Goal: Information Seeking & Learning: Learn about a topic

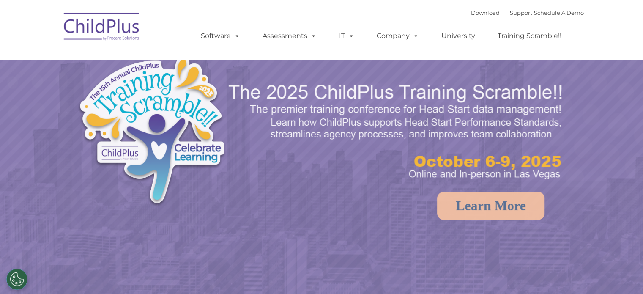
select select "MEDIUM"
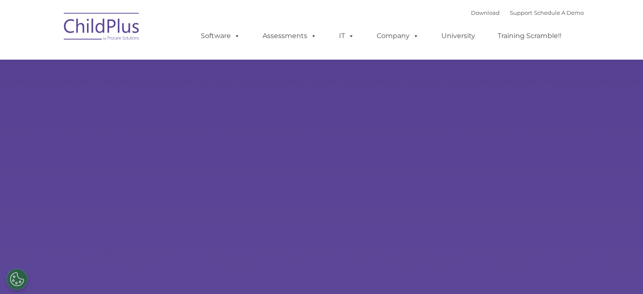
select select "MEDIUM"
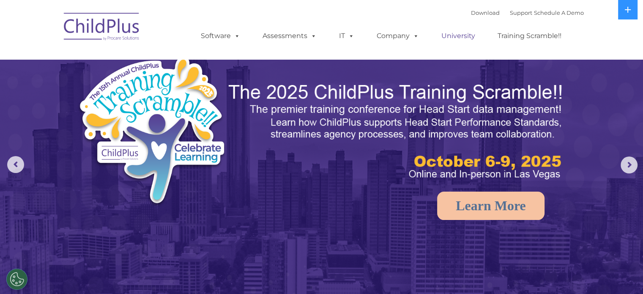
click at [453, 37] on link "University" at bounding box center [458, 35] width 51 height 17
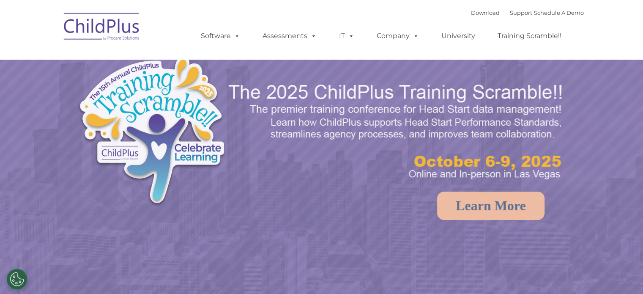
select select "MEDIUM"
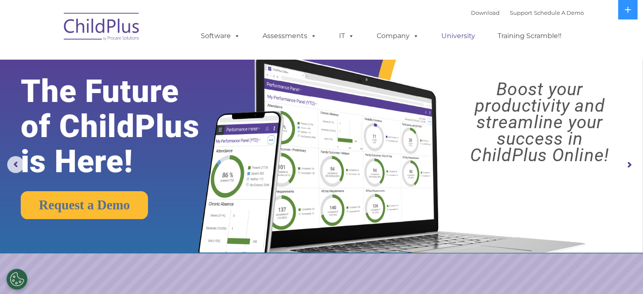
click at [463, 35] on link "University" at bounding box center [458, 35] width 51 height 17
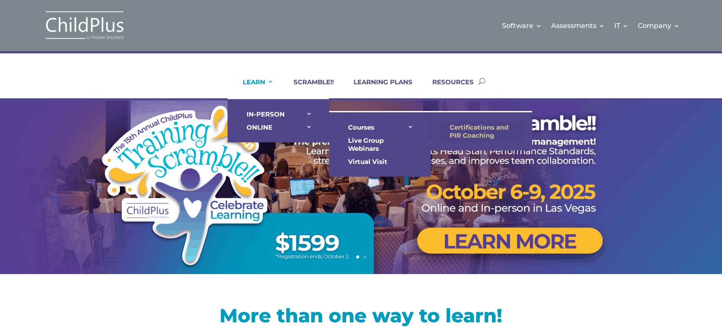
click at [480, 137] on link "Certifications and PIR Coaching" at bounding box center [481, 131] width 85 height 21
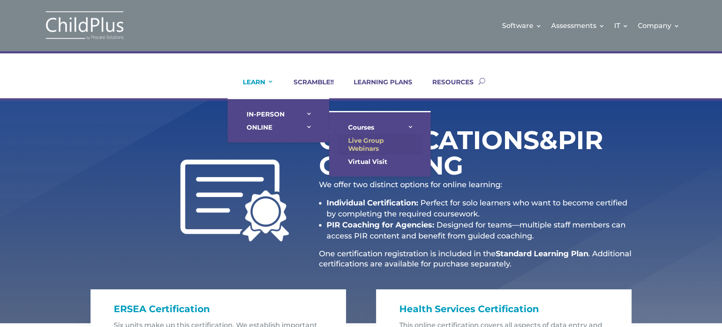
click at [357, 143] on link "Live Group Webinars" at bounding box center [380, 144] width 85 height 21
click at [372, 162] on link "Virtual Visit" at bounding box center [380, 161] width 85 height 13
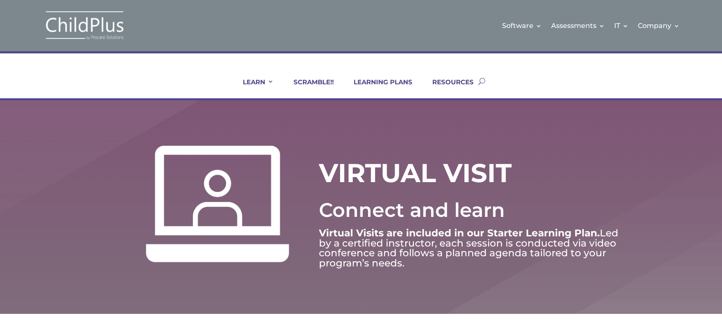
click at [421, 113] on div "VIRTUAL VISIT Connect and learn Virtual Visits are included in our Starter Lear…" at bounding box center [361, 206] width 722 height 213
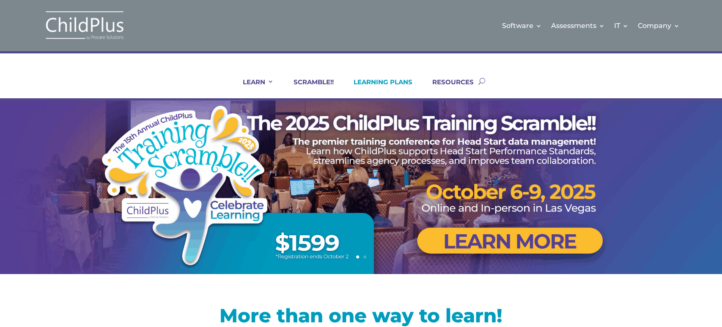
click at [389, 81] on link "LEARNING PLANS" at bounding box center [377, 88] width 69 height 20
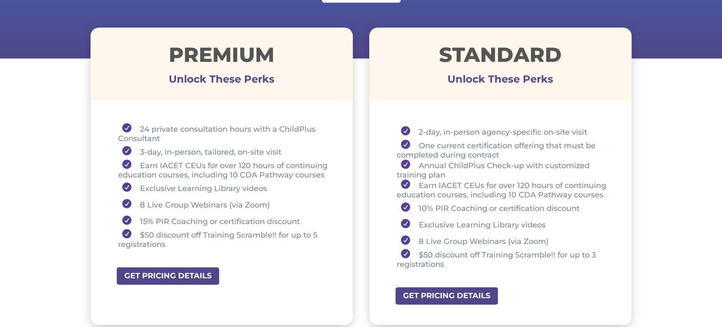
scroll to position [300, 0]
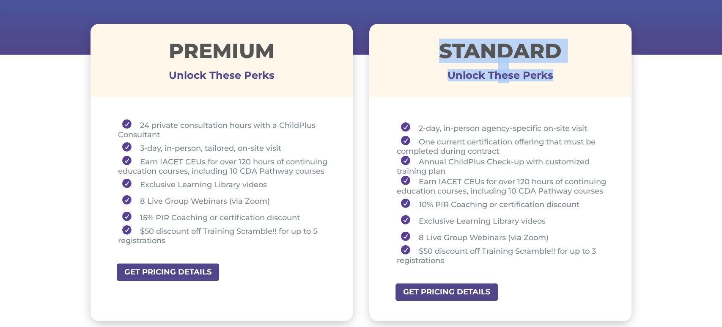
drag, startPoint x: 412, startPoint y: 50, endPoint x: 568, endPoint y: 79, distance: 158.8
click at [568, 79] on div "STANDARD Unlock These Perks" at bounding box center [500, 60] width 263 height 73
